Goal: Task Accomplishment & Management: Use online tool/utility

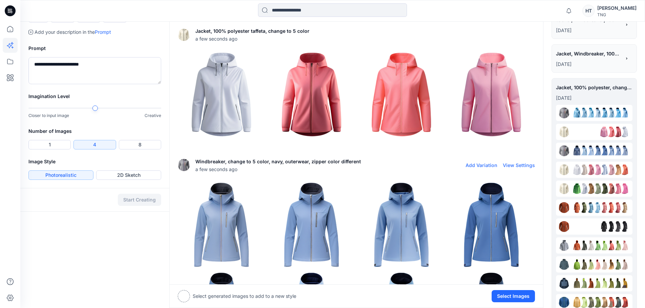
scroll to position [169, 0]
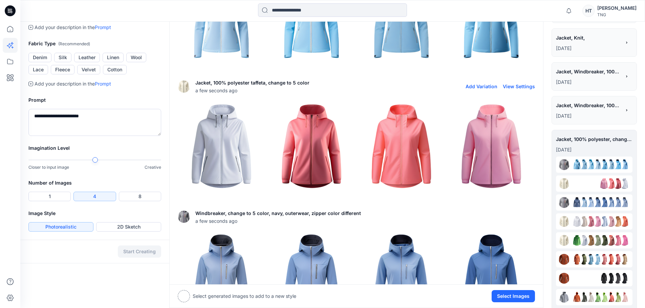
click at [501, 127] on img at bounding box center [491, 146] width 87 height 87
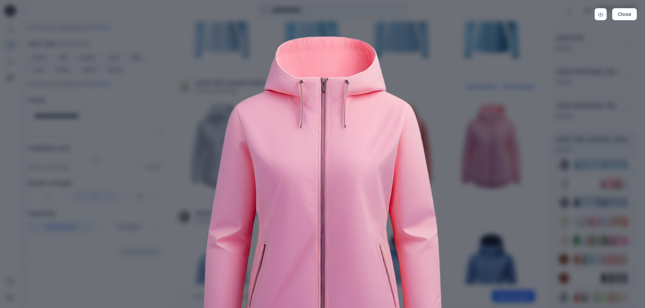
drag, startPoint x: 489, startPoint y: 125, endPoint x: 496, endPoint y: 118, distance: 9.8
click at [491, 125] on img at bounding box center [322, 204] width 347 height 347
click at [515, 74] on div "Close" at bounding box center [322, 154] width 645 height 308
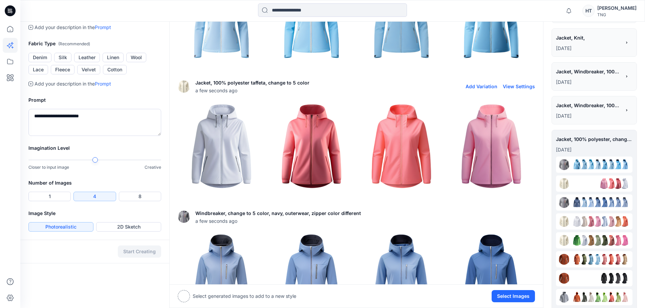
click at [523, 88] on button "View Settings" at bounding box center [519, 87] width 32 height 6
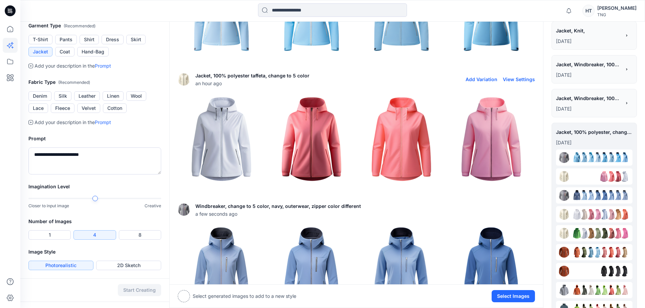
scroll to position [237, 0]
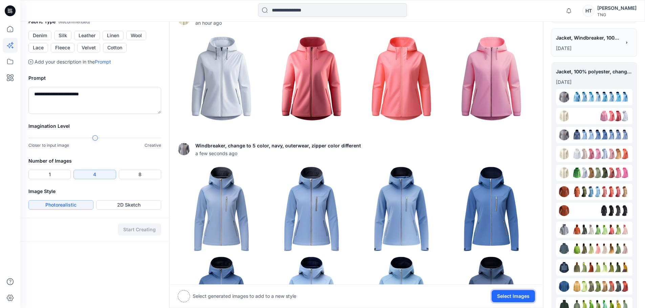
click at [518, 298] on button "Select Images" at bounding box center [512, 296] width 43 height 12
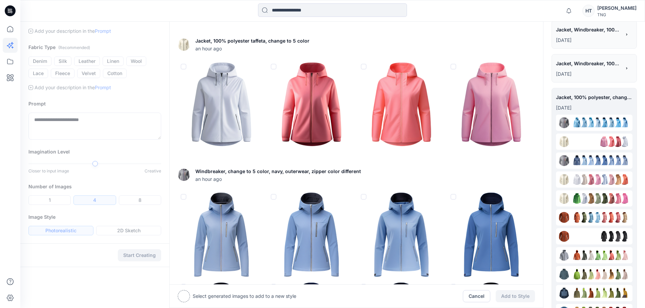
scroll to position [169, 0]
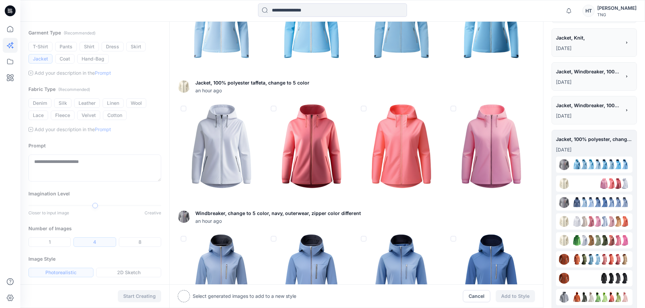
click at [450, 109] on img at bounding box center [491, 146] width 87 height 87
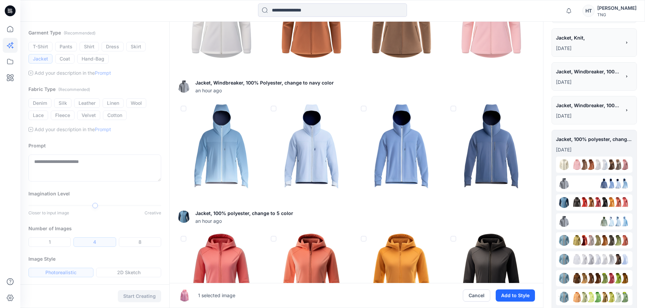
click at [184, 107] on span at bounding box center [183, 108] width 5 height 5
click at [182, 109] on polyline at bounding box center [183, 108] width 2 height 2
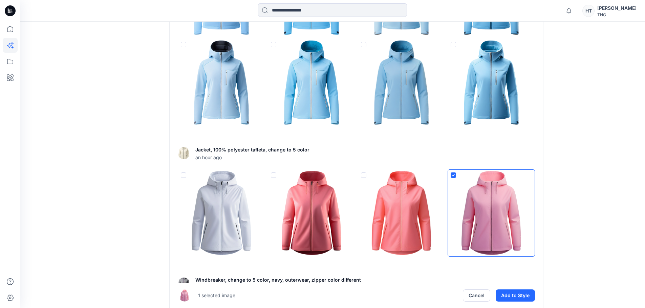
scroll to position [3080, 0]
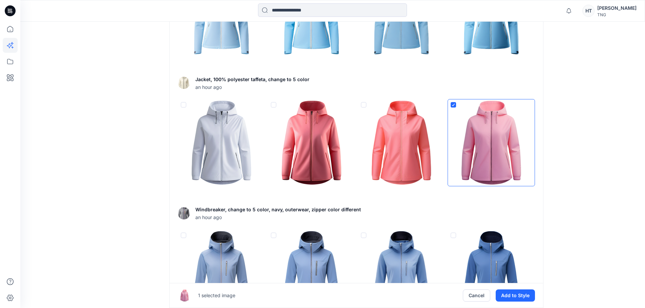
click at [273, 108] on span at bounding box center [273, 104] width 5 height 5
click at [185, 108] on span at bounding box center [183, 104] width 5 height 5
click at [517, 297] on button "Add to Style" at bounding box center [514, 296] width 39 height 12
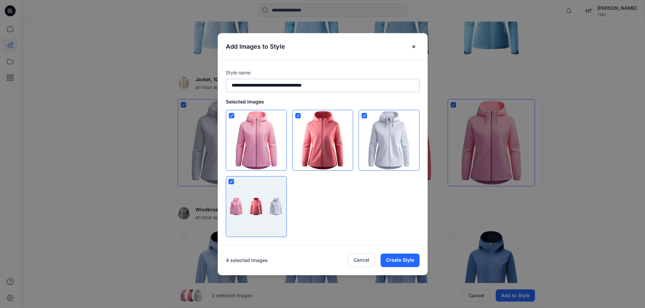
drag, startPoint x: 321, startPoint y: 84, endPoint x: 287, endPoint y: 86, distance: 33.9
click at [287, 86] on input "**********" at bounding box center [323, 86] width 194 height 14
drag, startPoint x: 352, startPoint y: 85, endPoint x: 286, endPoint y: 88, distance: 66.4
click at [286, 88] on input "**********" at bounding box center [323, 86] width 194 height 14
type input "**********"
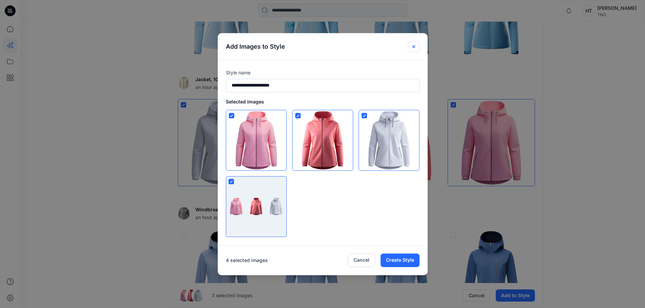
click at [415, 45] on icon "Close" at bounding box center [413, 46] width 5 height 5
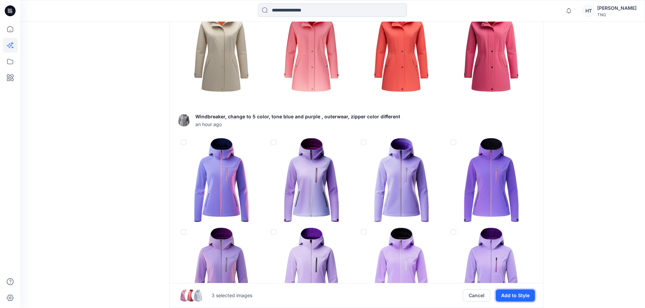
scroll to position [2335, 0]
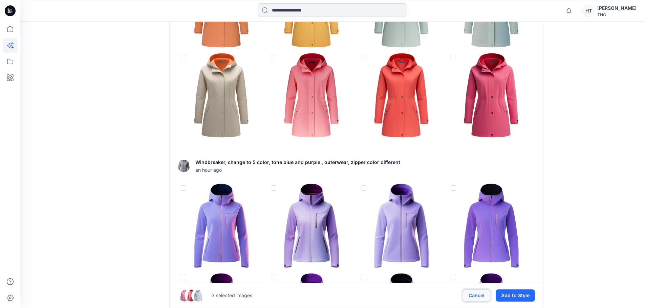
click at [479, 299] on button "Cancel" at bounding box center [476, 296] width 27 height 12
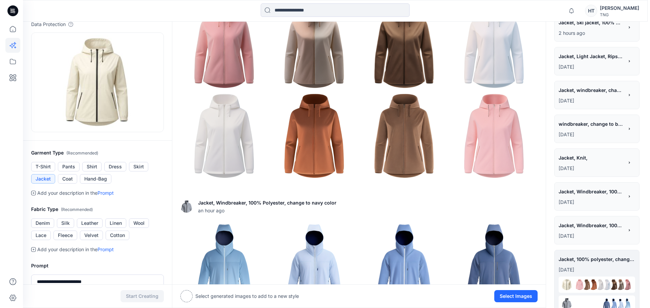
scroll to position [0, 0]
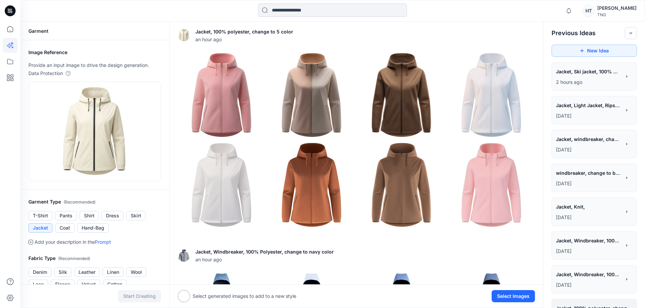
click at [596, 80] on p "2 hours ago" at bounding box center [588, 82] width 65 height 8
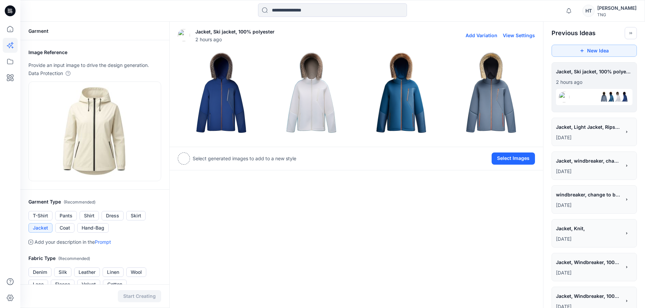
click at [524, 35] on button "View Settings" at bounding box center [519, 35] width 32 height 6
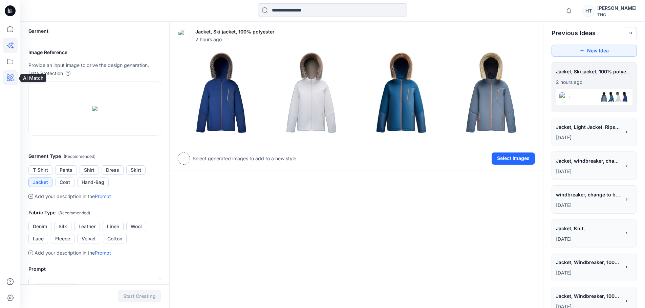
click at [7, 75] on icon at bounding box center [10, 77] width 15 height 15
